Goal: Information Seeking & Learning: Learn about a topic

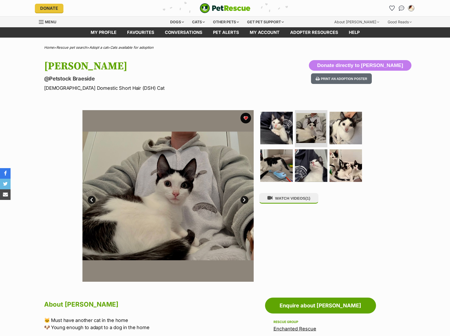
click at [329, 145] on ul at bounding box center [313, 147] width 108 height 75
click at [340, 140] on img at bounding box center [346, 128] width 34 height 34
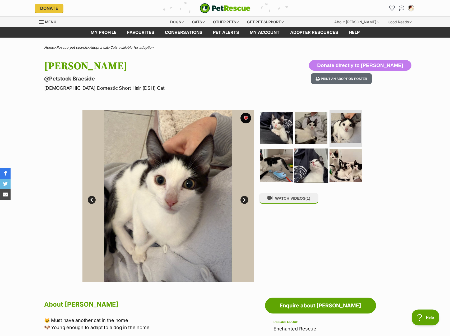
click at [307, 161] on img at bounding box center [311, 165] width 34 height 34
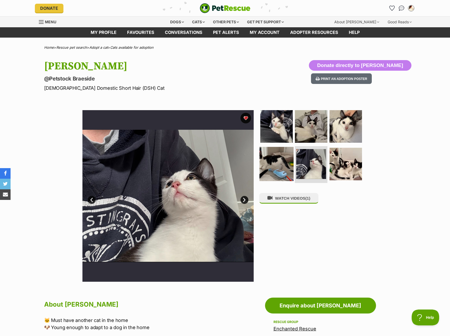
click at [280, 168] on img at bounding box center [277, 164] width 34 height 34
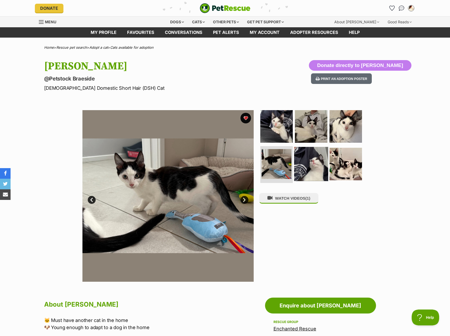
click at [325, 167] on img at bounding box center [311, 164] width 34 height 34
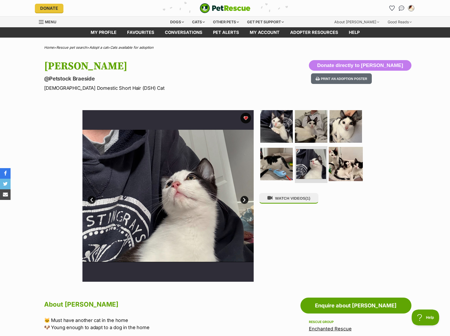
click at [345, 169] on img at bounding box center [346, 164] width 34 height 34
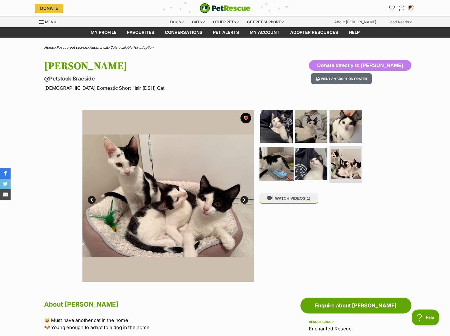
click at [273, 165] on img at bounding box center [277, 164] width 34 height 34
